Goal: Information Seeking & Learning: Learn about a topic

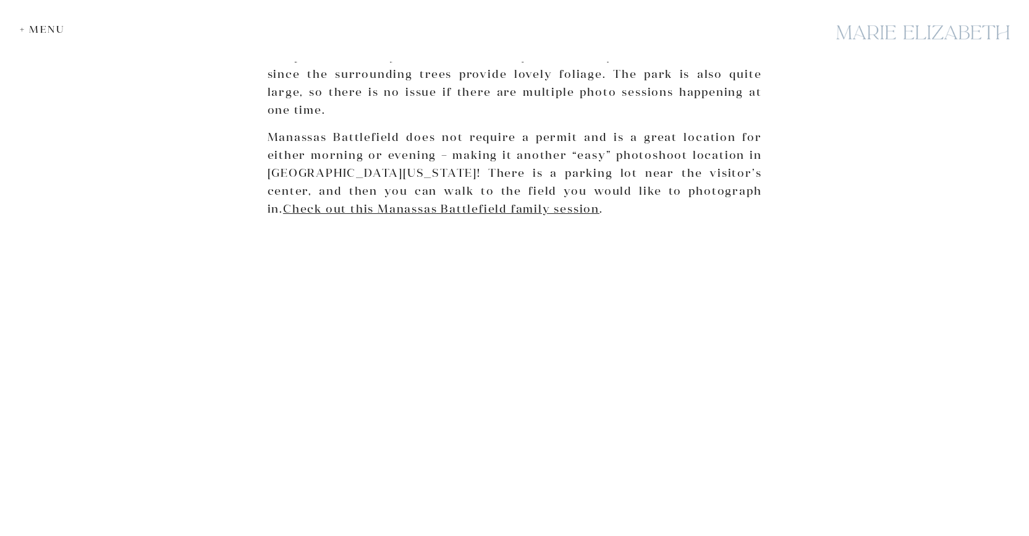
scroll to position [1977, 0]
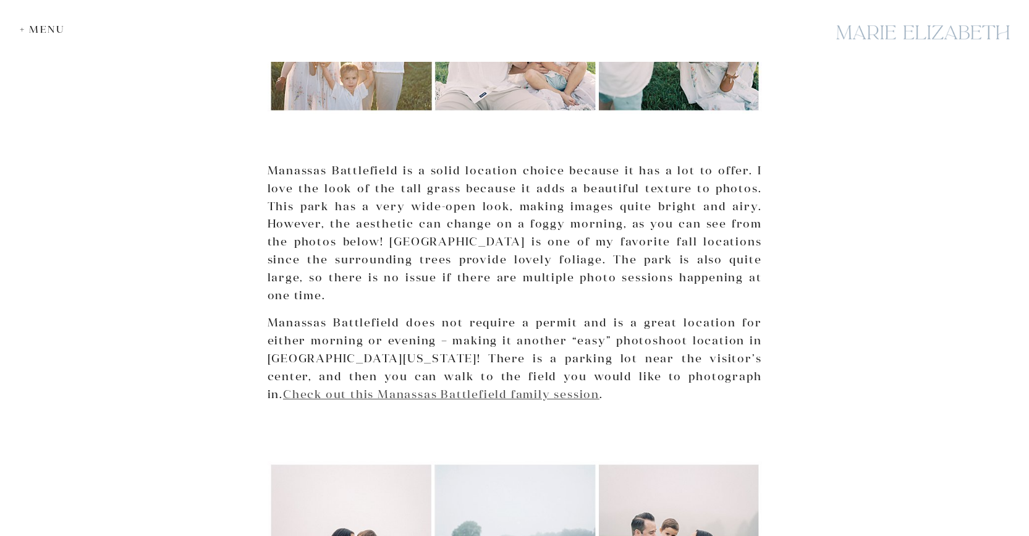
click at [345, 387] on link "Check out this Manassas Battlefield family session" at bounding box center [441, 394] width 316 height 14
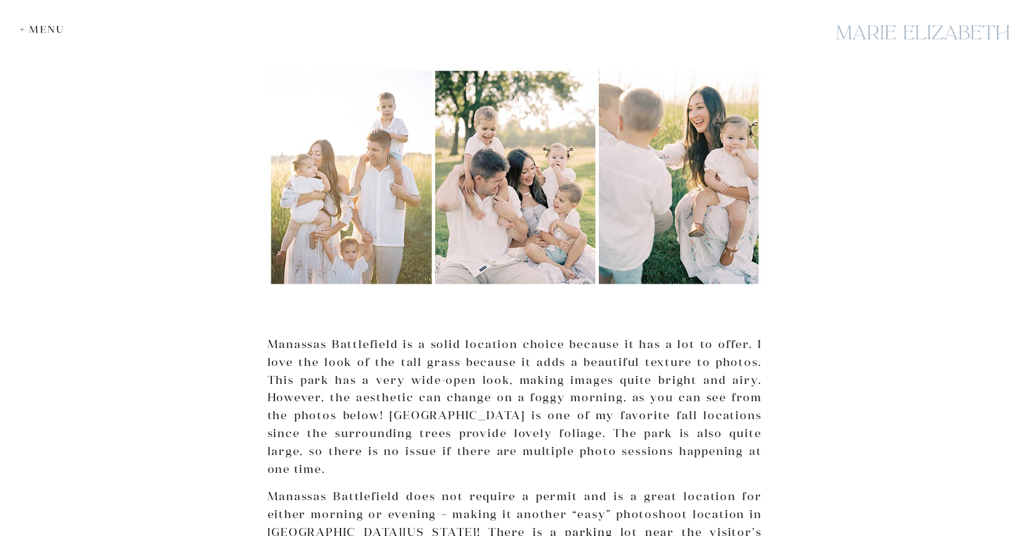
scroll to position [1915, 0]
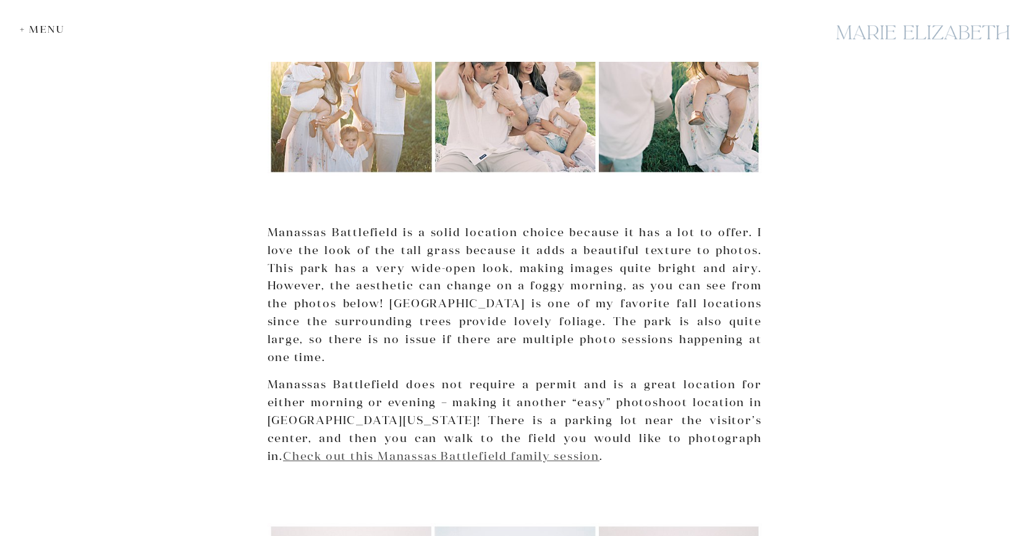
click at [287, 449] on link "Check out this Manassas Battlefield family session" at bounding box center [441, 456] width 316 height 14
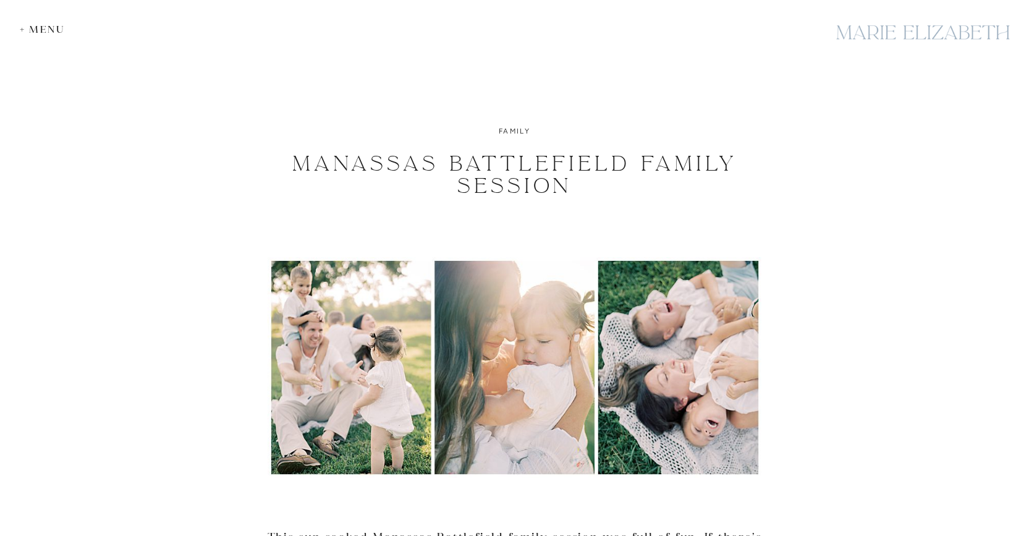
click at [44, 27] on div "+ Menu" at bounding box center [45, 29] width 51 height 12
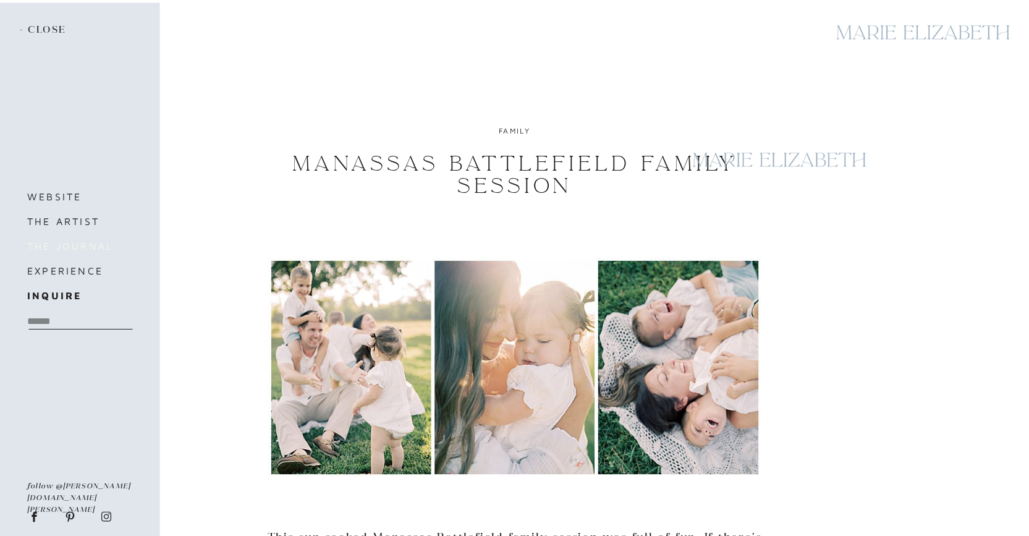
click at [72, 240] on h3 "the journal" at bounding box center [79, 245] width 104 height 17
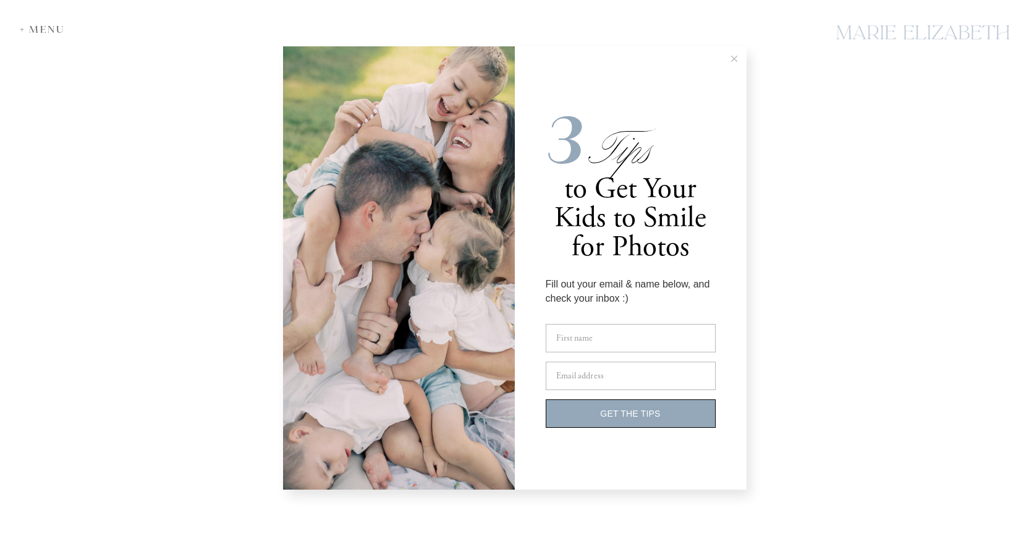
scroll to position [2781, 0]
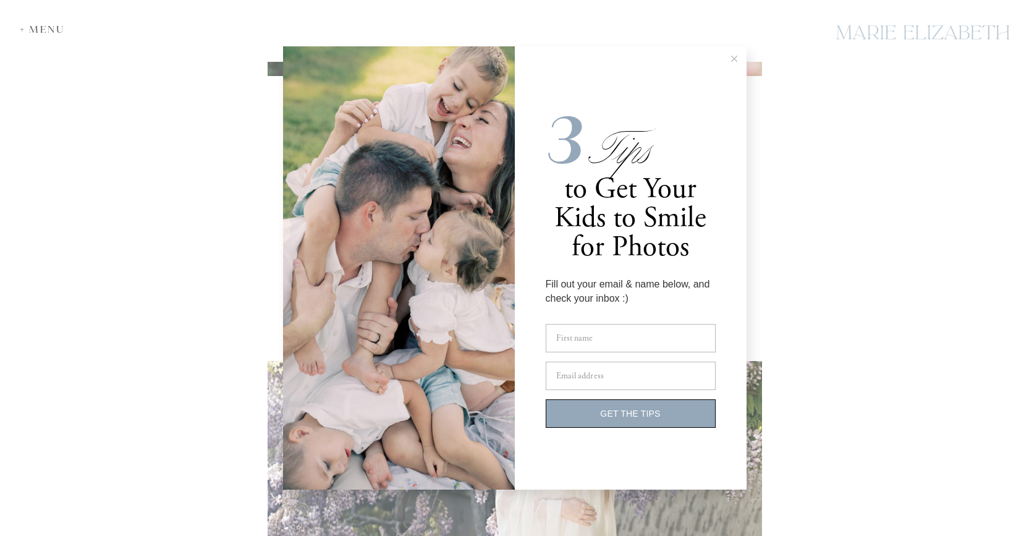
click at [734, 56] on icon at bounding box center [734, 59] width 6 height 6
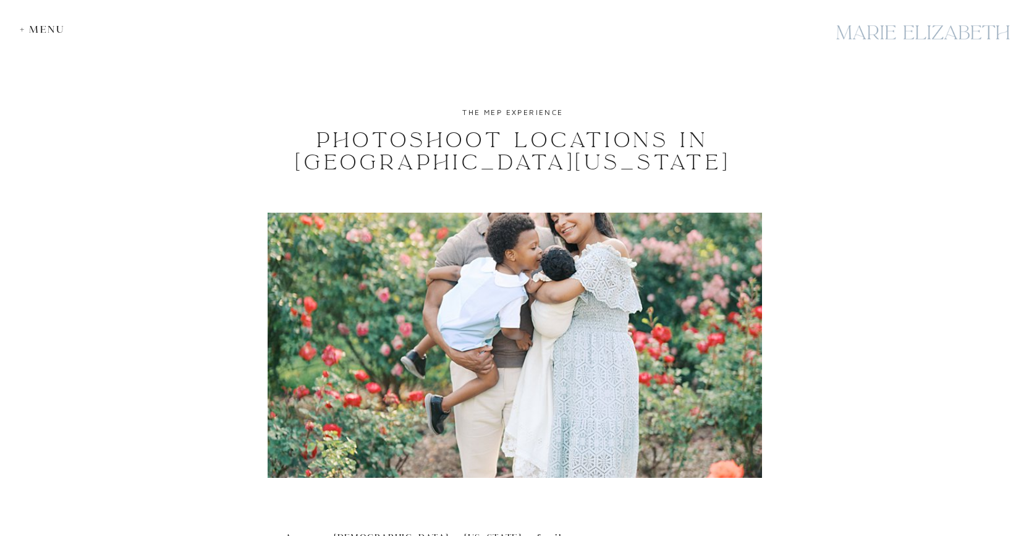
scroll to position [3461, 0]
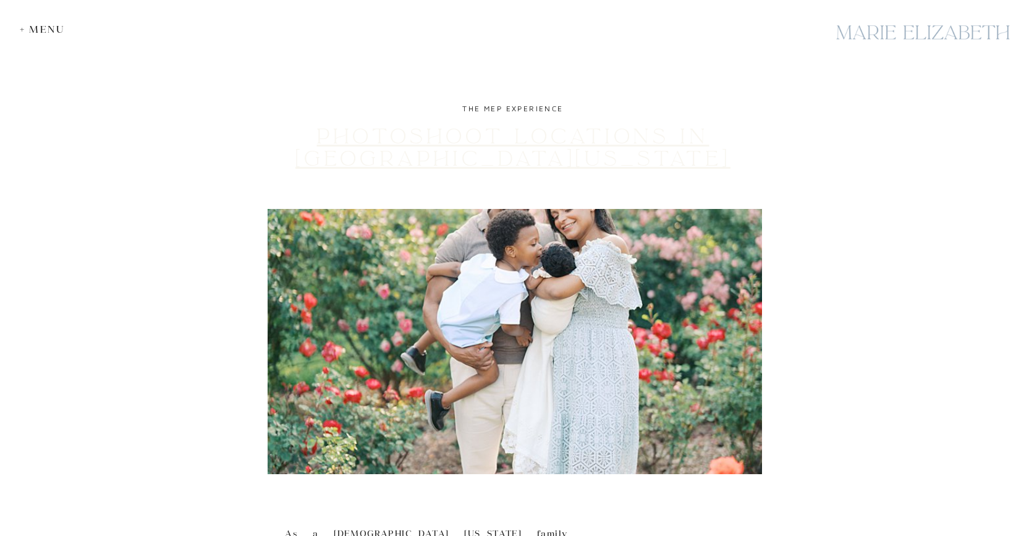
click at [442, 155] on link "Photoshoot Locations in [GEOGRAPHIC_DATA][US_STATE]" at bounding box center [512, 148] width 435 height 48
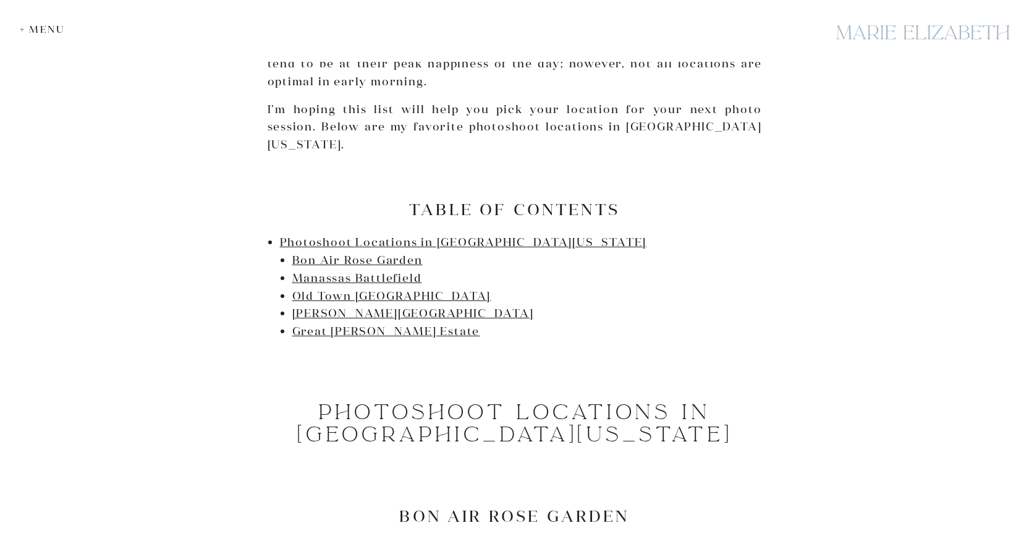
scroll to position [618, 0]
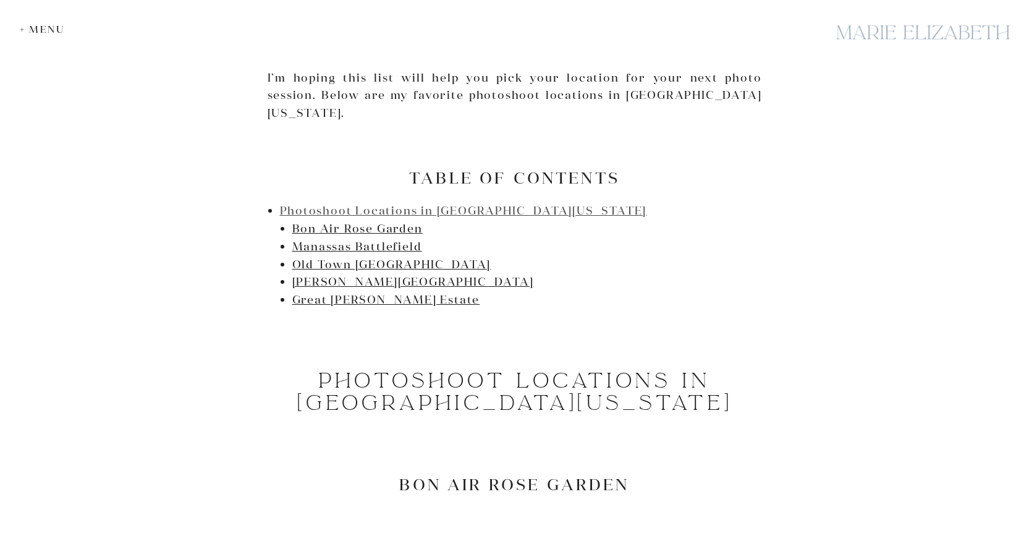
click at [402, 203] on link "Photoshoot Locations in [GEOGRAPHIC_DATA][US_STATE]" at bounding box center [463, 210] width 367 height 14
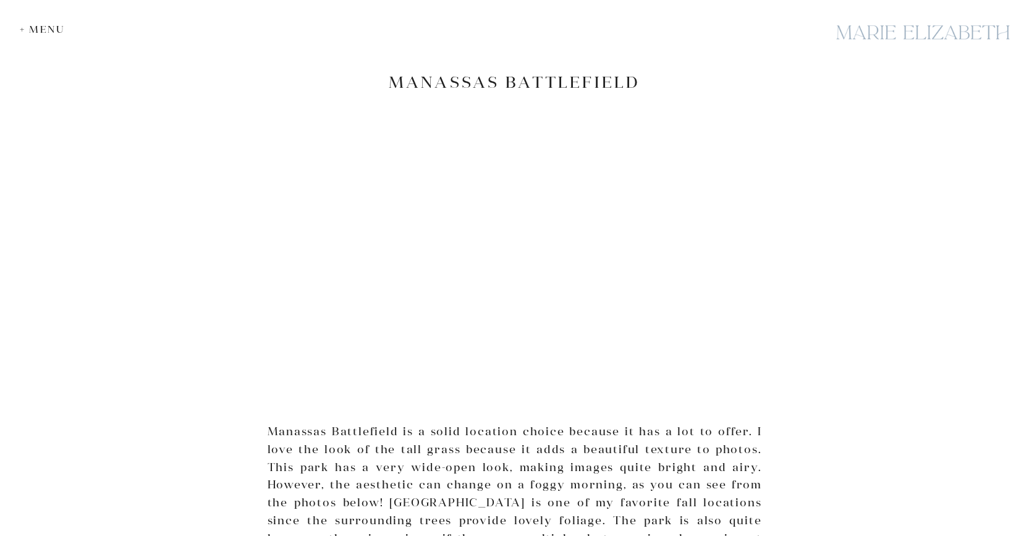
scroll to position [1649, 0]
